Goal: Transaction & Acquisition: Download file/media

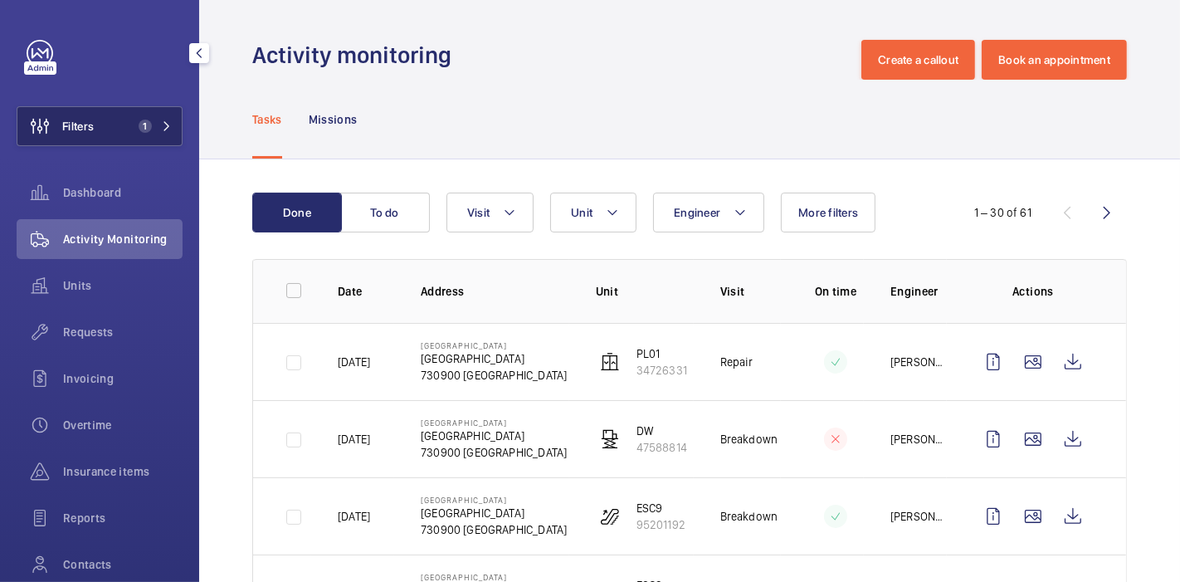
click at [102, 121] on button "Filters 1" at bounding box center [100, 126] width 166 height 40
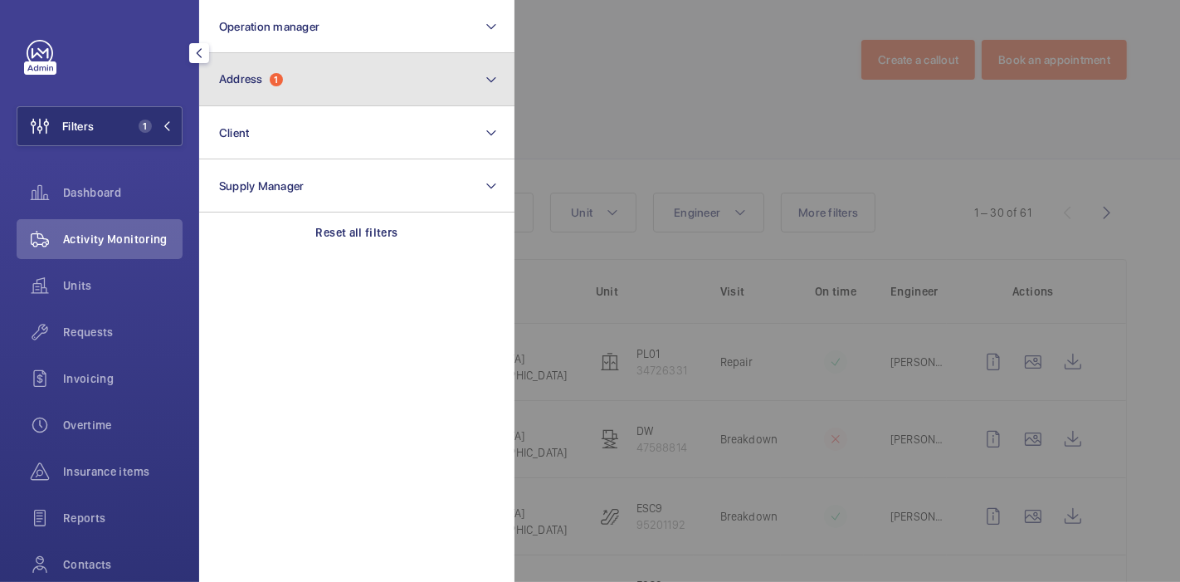
click at [270, 76] on span "Address 1" at bounding box center [251, 79] width 64 height 14
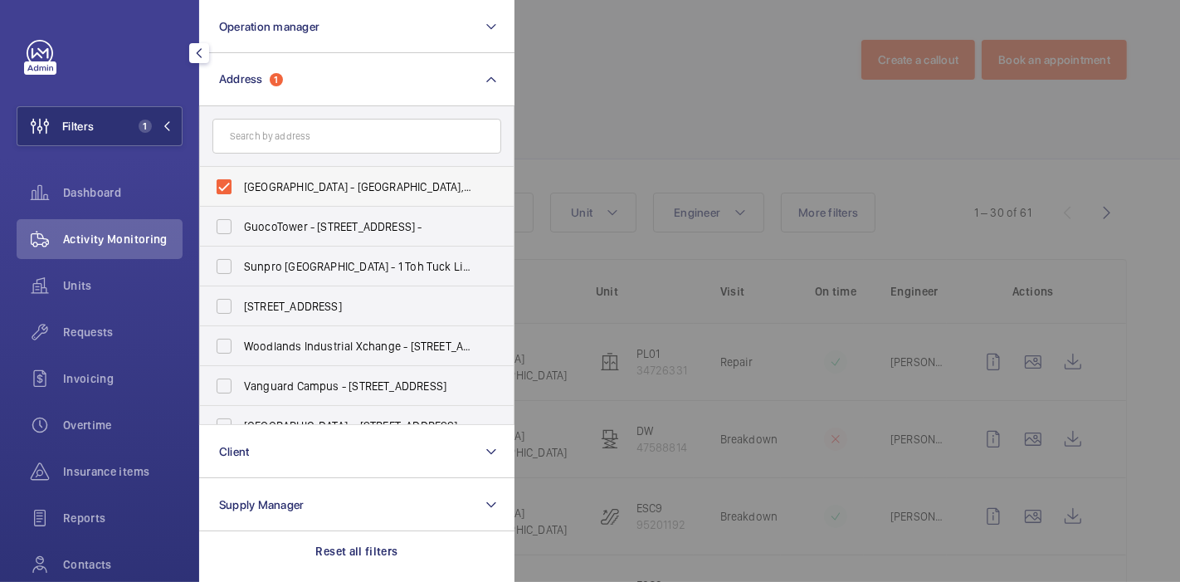
click at [220, 193] on label "[GEOGRAPHIC_DATA] - [GEOGRAPHIC_DATA], [GEOGRAPHIC_DATA] 730900" at bounding box center [344, 187] width 289 height 40
click at [220, 193] on input "[GEOGRAPHIC_DATA] - [GEOGRAPHIC_DATA], [GEOGRAPHIC_DATA] 730900" at bounding box center [224, 186] width 33 height 33
checkbox input "false"
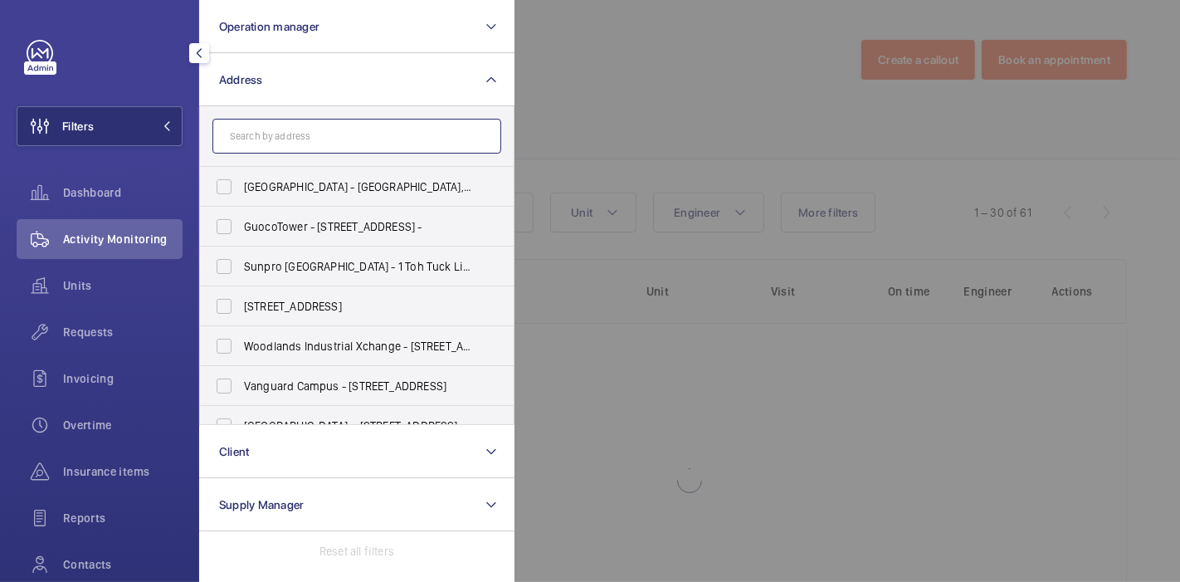
click at [292, 133] on input "text" at bounding box center [356, 136] width 289 height 35
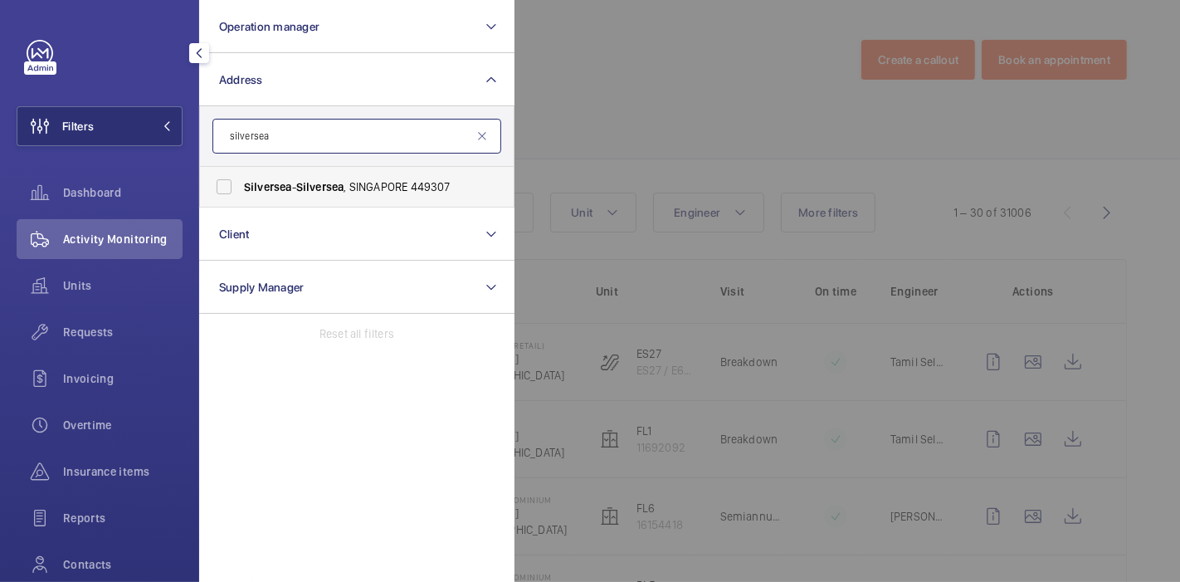
type input "silversea"
click at [228, 184] on label "Silversea - Silversea , [GEOGRAPHIC_DATA] 449307" at bounding box center [344, 187] width 289 height 40
click at [228, 184] on input "Silversea - Silversea , [GEOGRAPHIC_DATA] 449307" at bounding box center [224, 186] width 33 height 33
checkbox input "true"
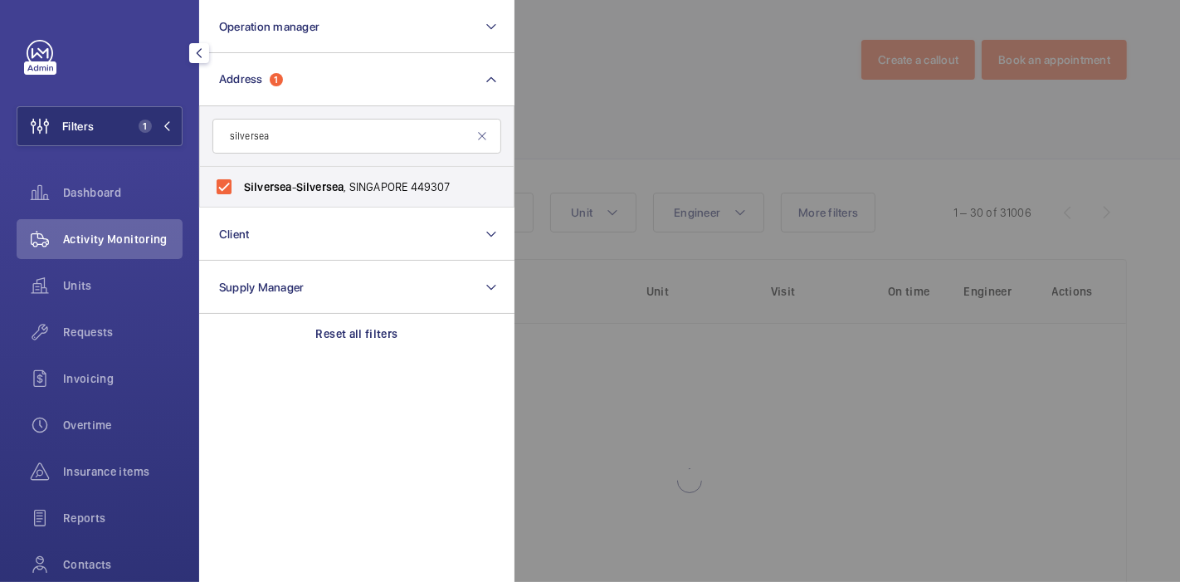
click at [540, 125] on div at bounding box center [1105, 291] width 1180 height 582
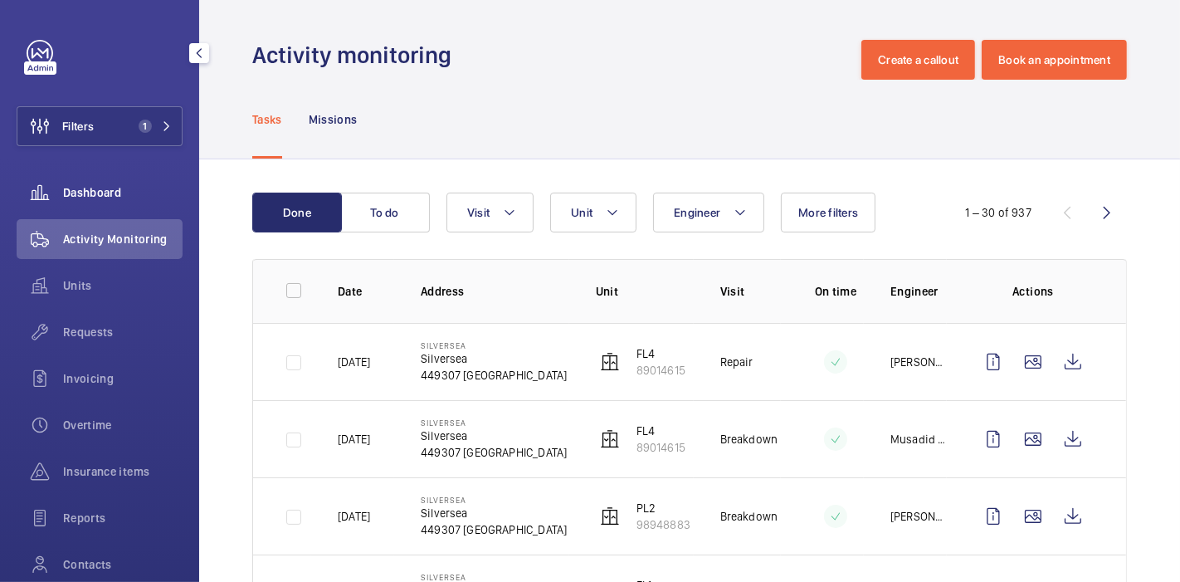
click at [139, 199] on span "Dashboard" at bounding box center [123, 192] width 120 height 17
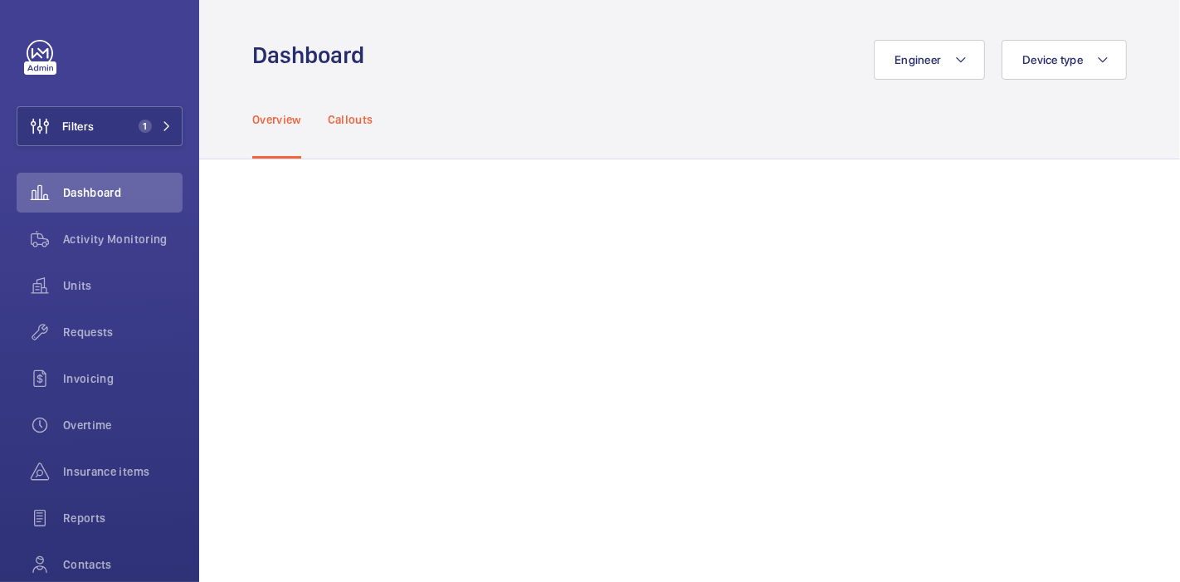
click at [338, 126] on p "Callouts" at bounding box center [351, 119] width 46 height 17
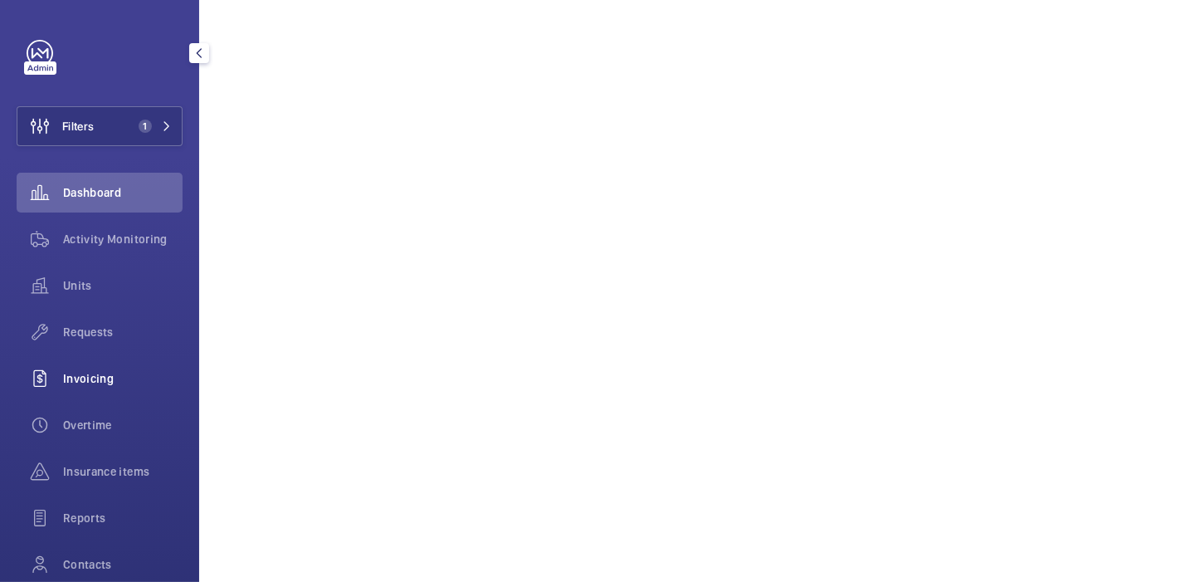
scroll to position [128, 0]
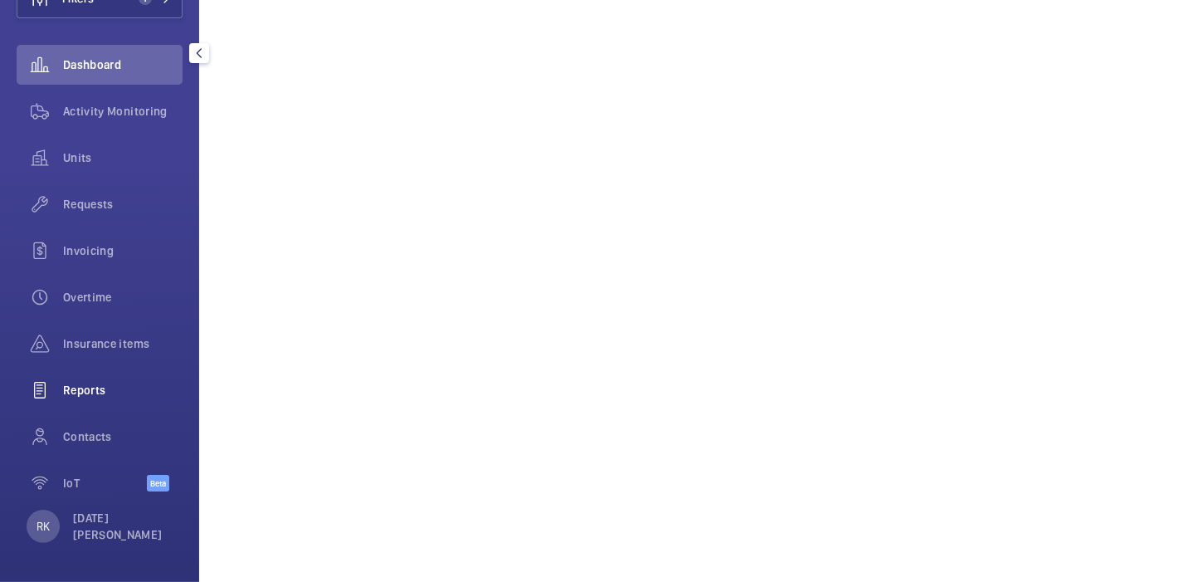
click at [90, 391] on span "Reports" at bounding box center [123, 390] width 120 height 17
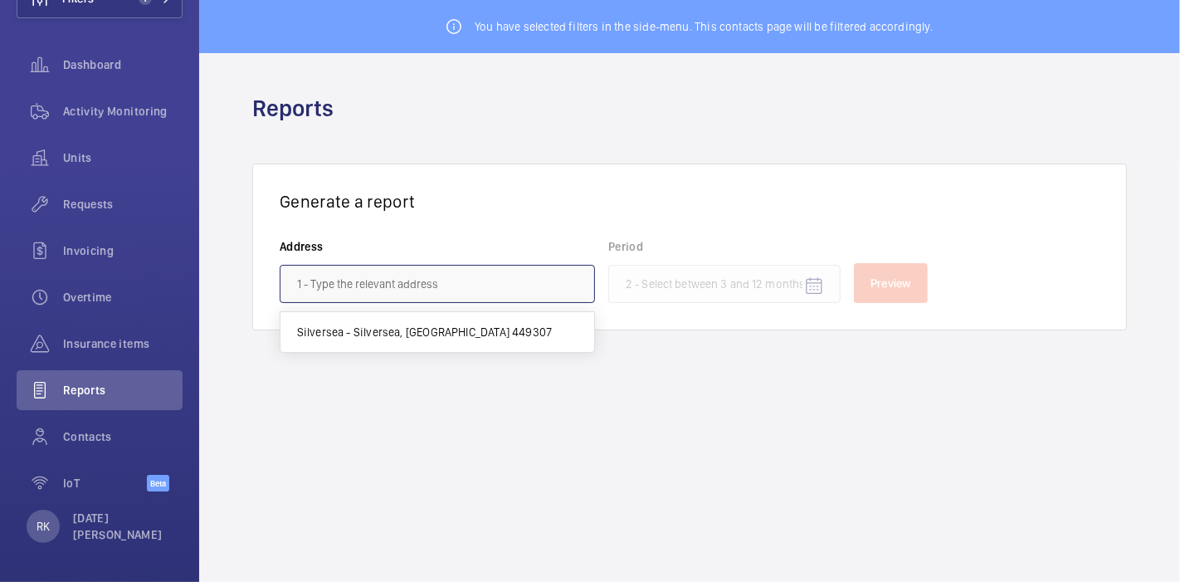
click at [388, 274] on input "text" at bounding box center [437, 284] width 315 height 38
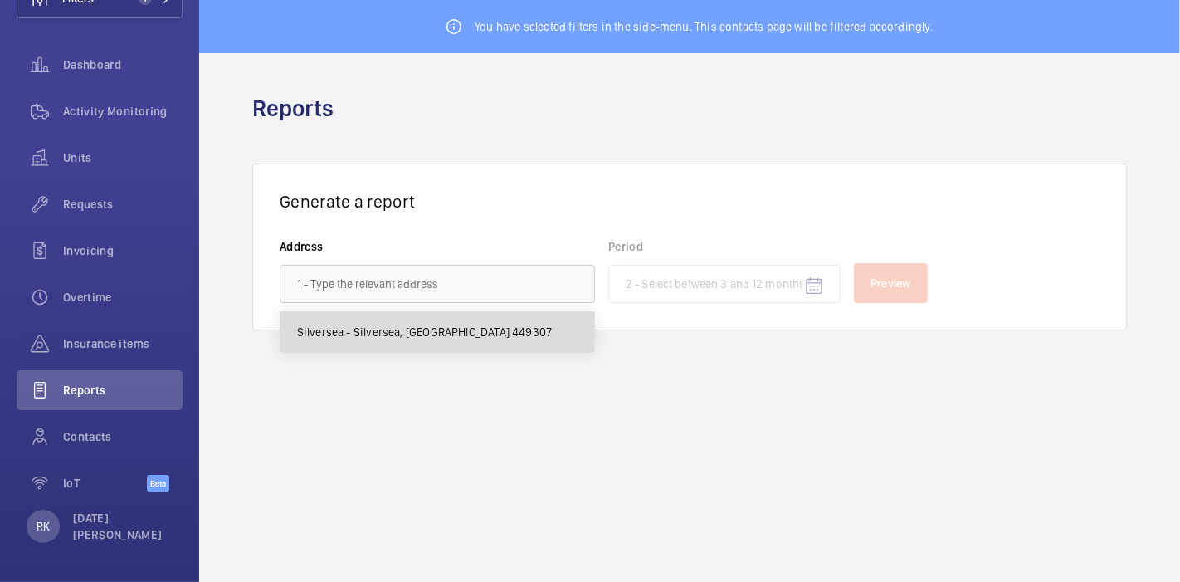
click at [407, 339] on span "Silversea - Silversea, [GEOGRAPHIC_DATA] 449307" at bounding box center [425, 332] width 256 height 17
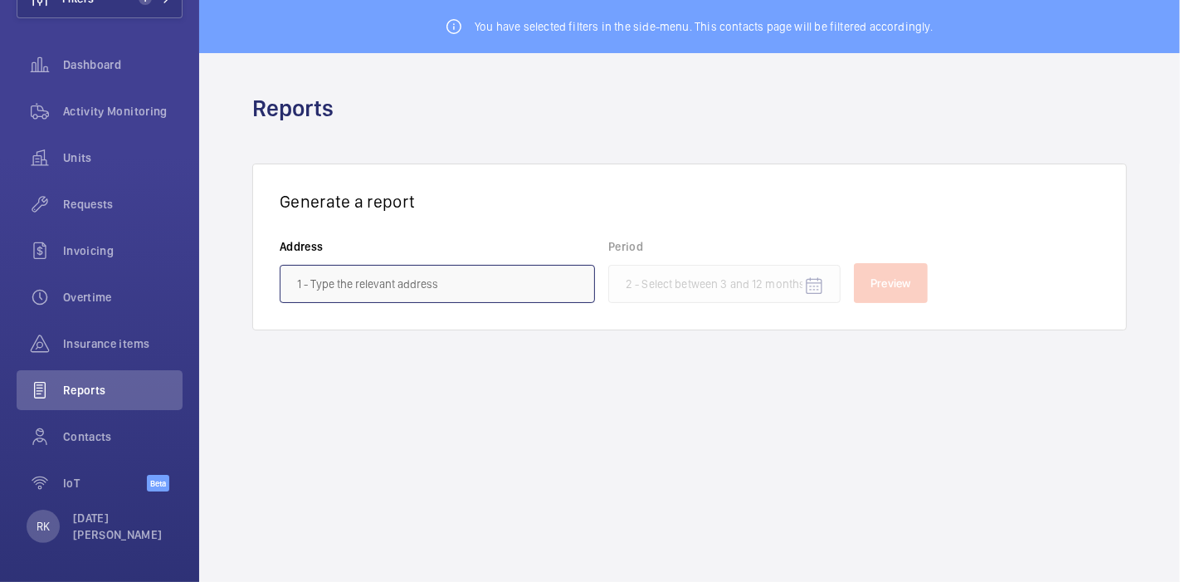
type input "Silversea - Silversea, [GEOGRAPHIC_DATA] 449307"
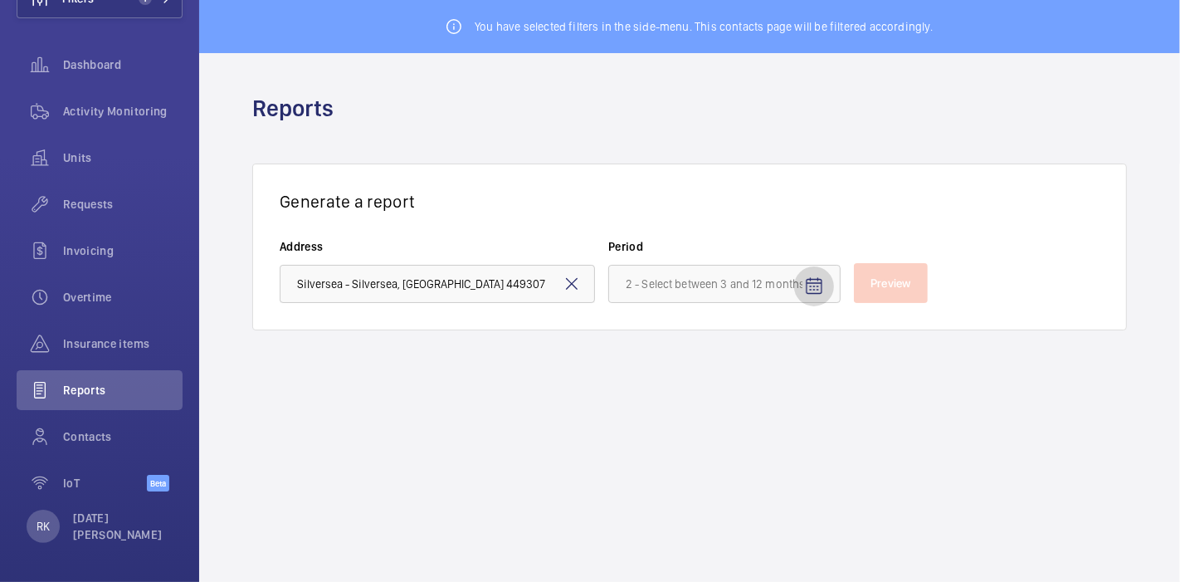
click at [807, 276] on mat-icon "Open calendar" at bounding box center [814, 286] width 20 height 20
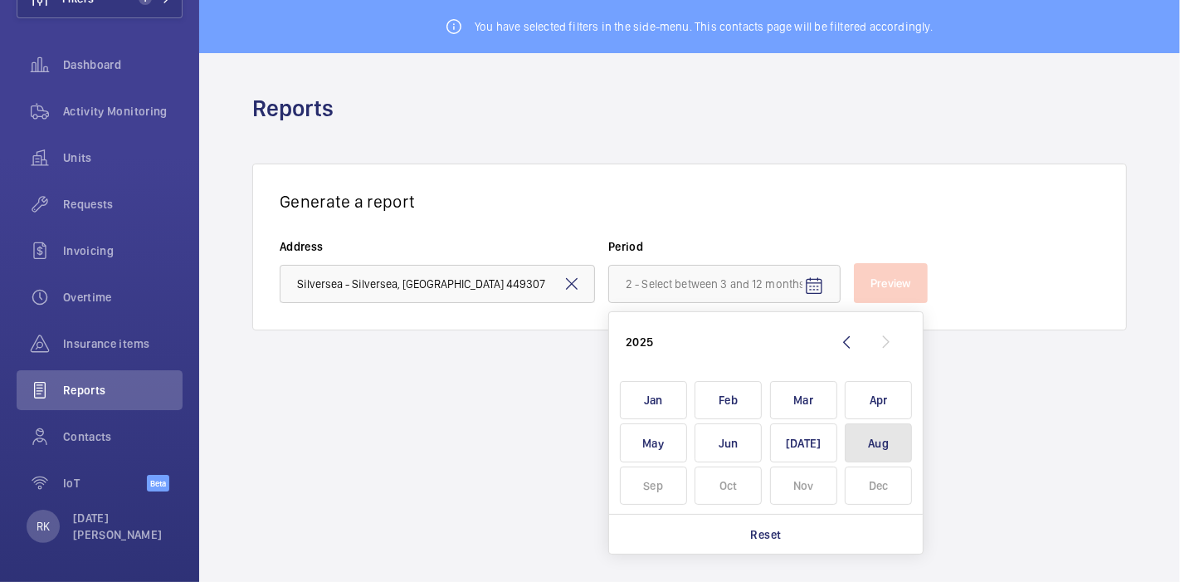
click at [872, 438] on span "Aug" at bounding box center [878, 442] width 67 height 39
click at [817, 432] on span "[DATE]" at bounding box center [803, 442] width 67 height 39
click at [718, 439] on span "Jun" at bounding box center [728, 442] width 67 height 39
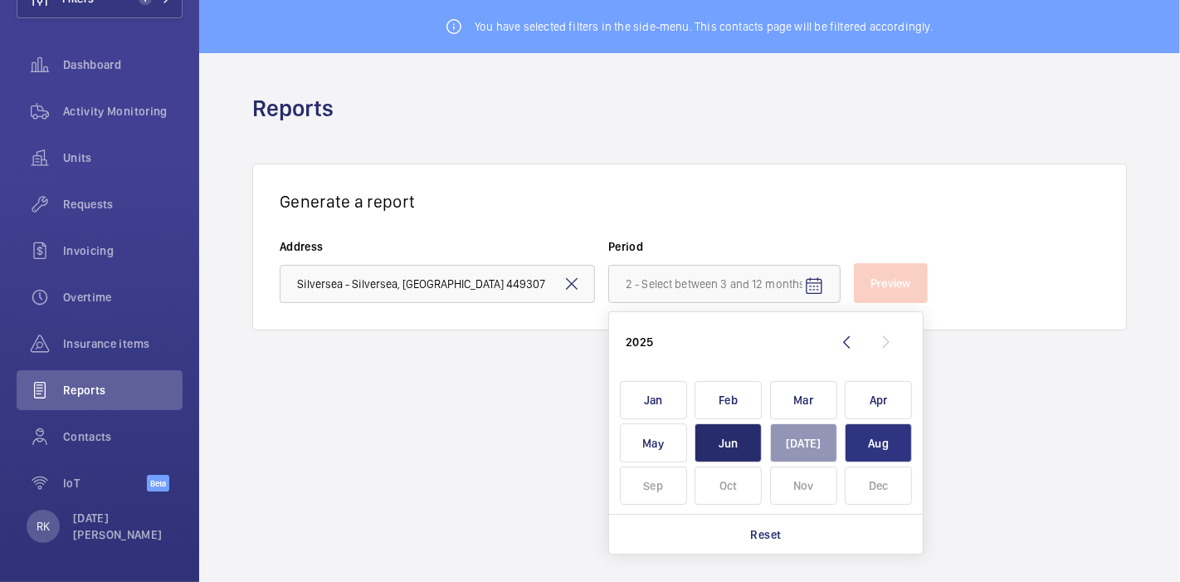
click at [893, 440] on span "Aug" at bounding box center [878, 442] width 67 height 39
type input "[DATE] - [DATE]"
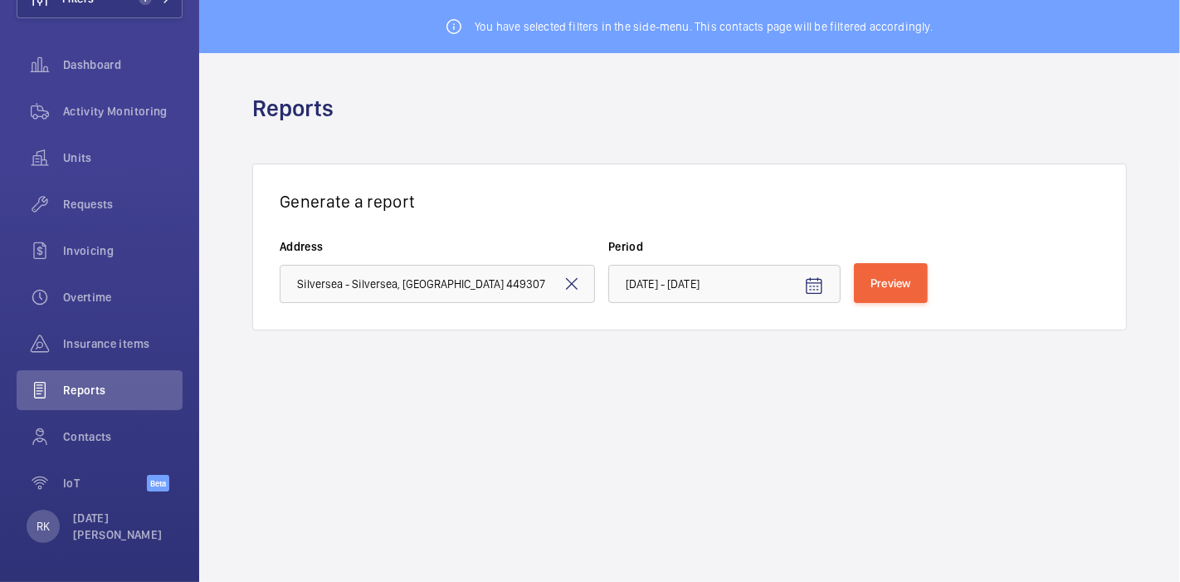
click at [893, 440] on wm-front-admin-reports "You have selected filters in the side-menu. This contacts page will be filtered…" at bounding box center [689, 291] width 981 height 582
click at [894, 277] on span "Preview" at bounding box center [891, 282] width 41 height 13
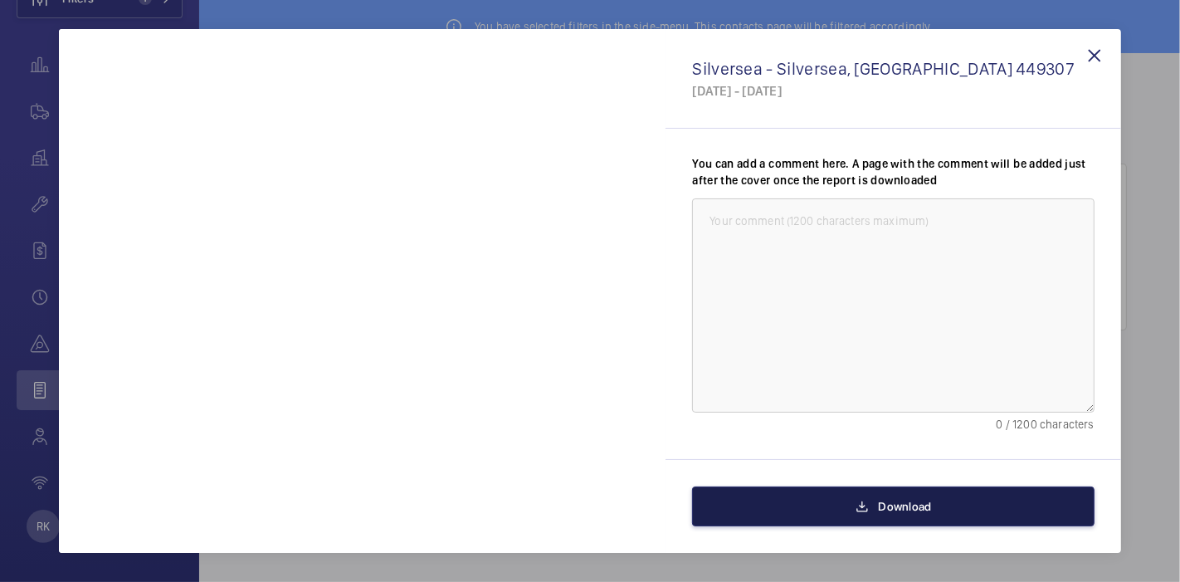
click at [891, 494] on button "Download" at bounding box center [893, 506] width 402 height 40
